Goal: Task Accomplishment & Management: Manage account settings

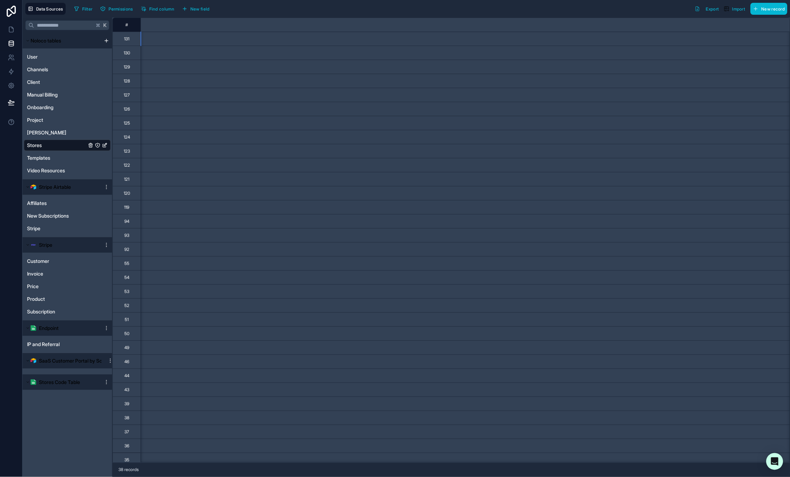
scroll to position [0, 16286]
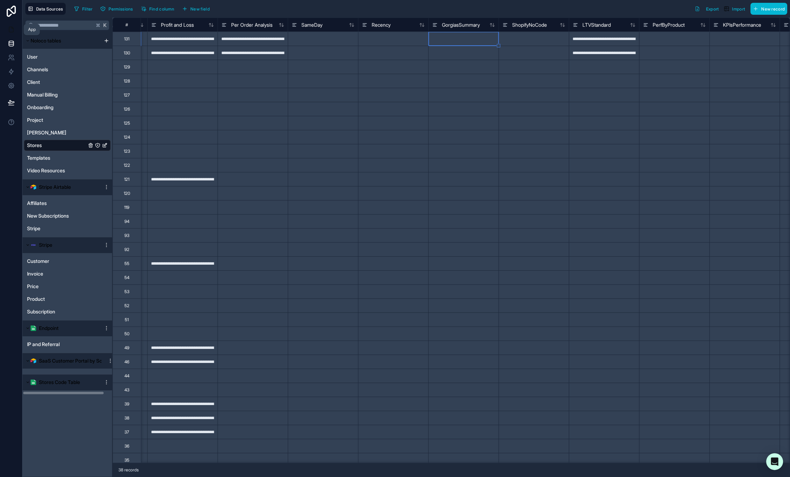
click at [11, 29] on icon at bounding box center [11, 29] width 7 height 7
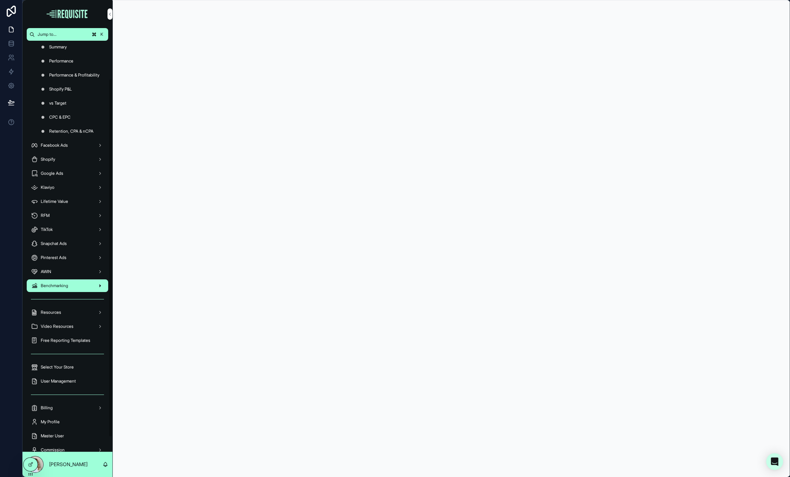
scroll to position [60, 0]
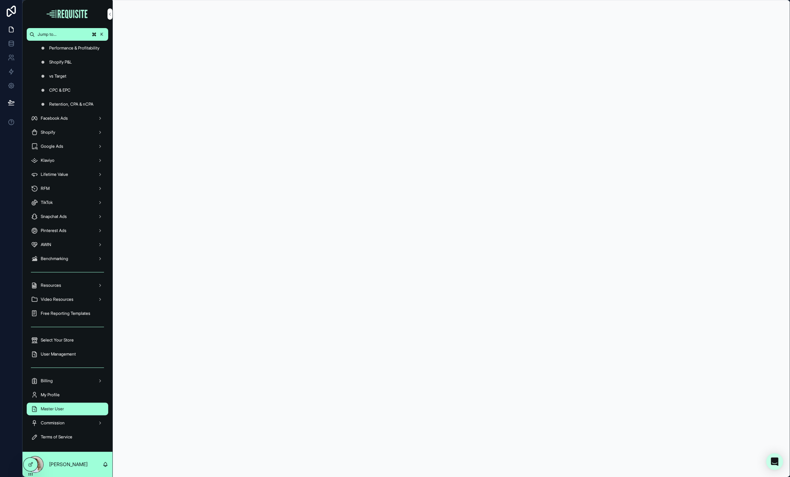
click at [64, 403] on div "Master User" at bounding box center [67, 408] width 73 height 11
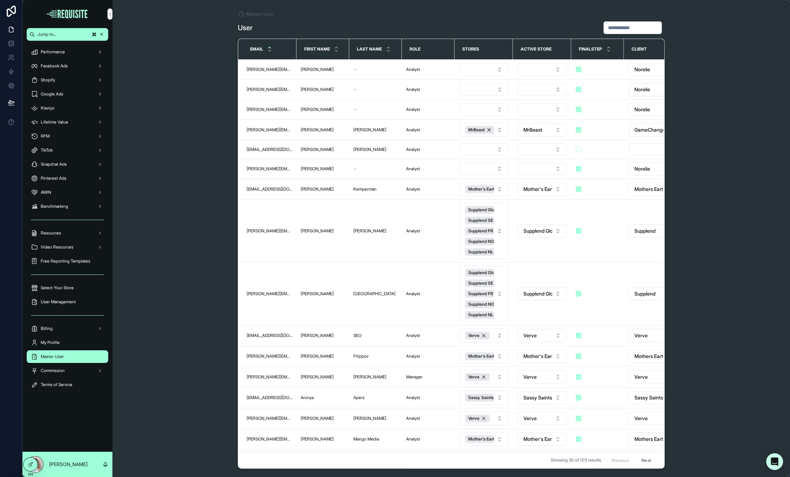
click at [639, 27] on input "scrollable content" at bounding box center [633, 28] width 58 height 10
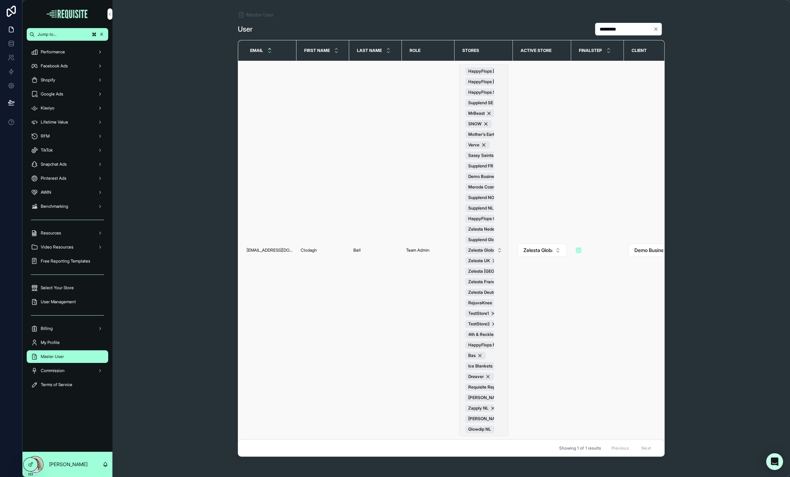
type input "*********"
click at [500, 226] on button "HappyFlops [GEOGRAPHIC_DATA] HappyFlops [GEOGRAPHIC_DATA] HappyFlops Suomi Supp…" at bounding box center [483, 250] width 49 height 372
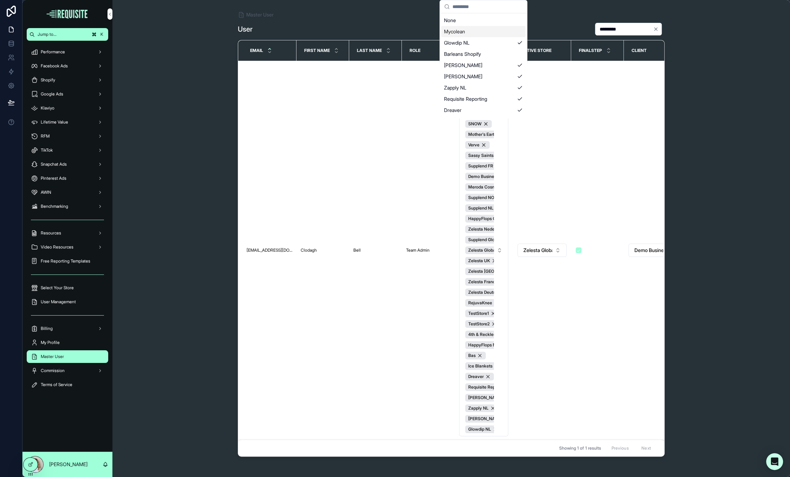
click at [499, 32] on div "Mycolean" at bounding box center [483, 31] width 84 height 11
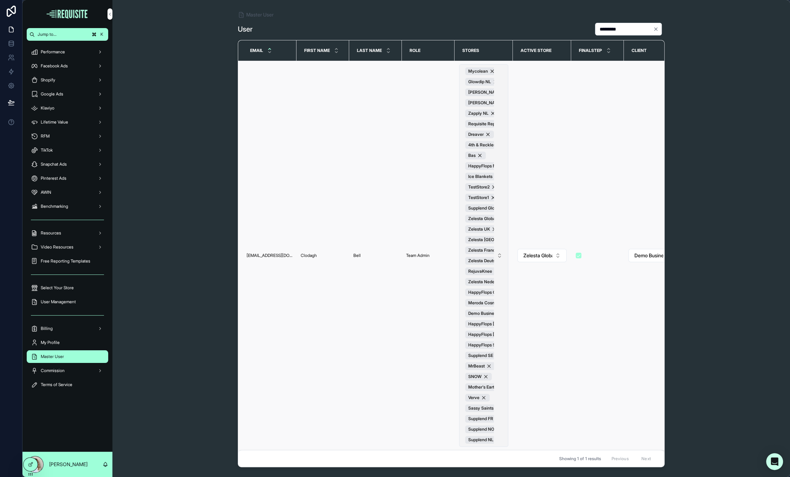
click at [502, 156] on button "Mycolean Glowdip NL [PERSON_NAME] Zapply NL Requisite Reporting Dreaver 4th & R…" at bounding box center [483, 255] width 49 height 383
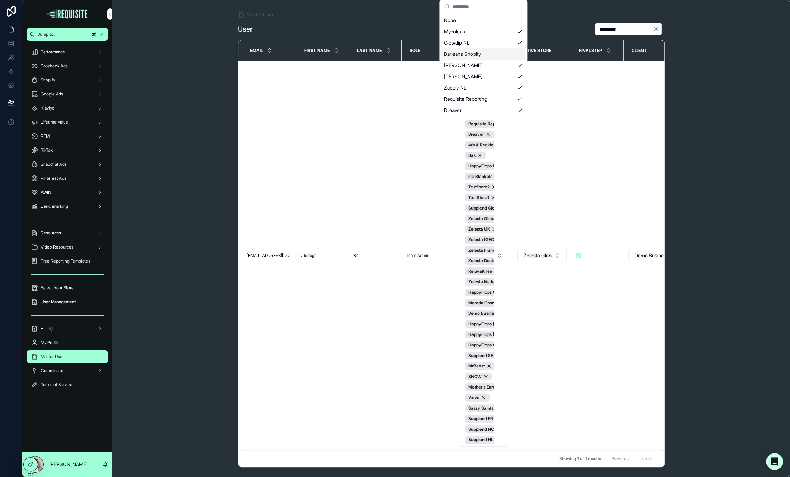
click at [515, 52] on div "Barleans Shopify" at bounding box center [483, 53] width 84 height 11
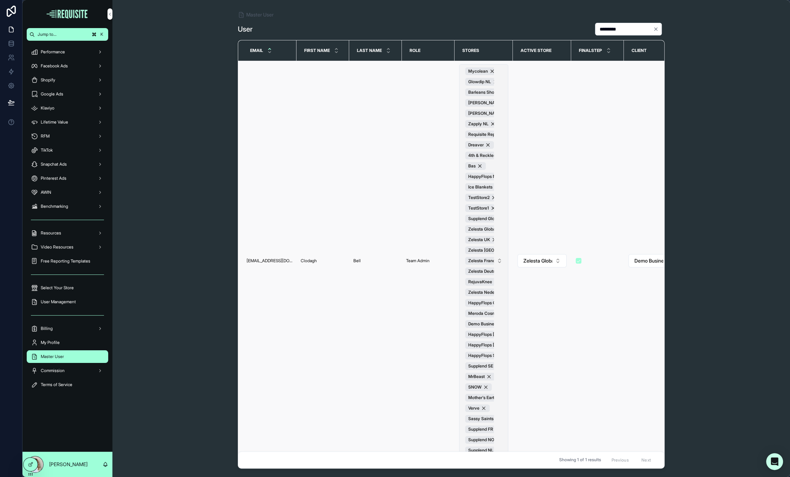
click at [503, 182] on button "Mycolean Glowdip NL Barleans Shopify [PERSON_NAME] Zapply NL Requisite Reportin…" at bounding box center [483, 260] width 49 height 393
click at [501, 146] on button "Mycolean Glowdip NL Barleans Shopify [PERSON_NAME] Zapply NL Requisite Reportin…" at bounding box center [483, 260] width 49 height 393
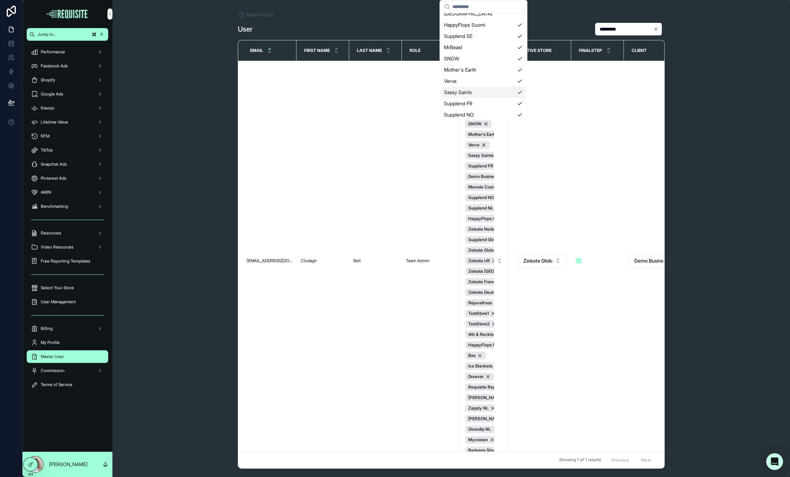
click at [736, 166] on div "Master User User ********* Email First name Last name Role Stores Active Store …" at bounding box center [450, 238] width 677 height 477
